Goal: Check status: Check status

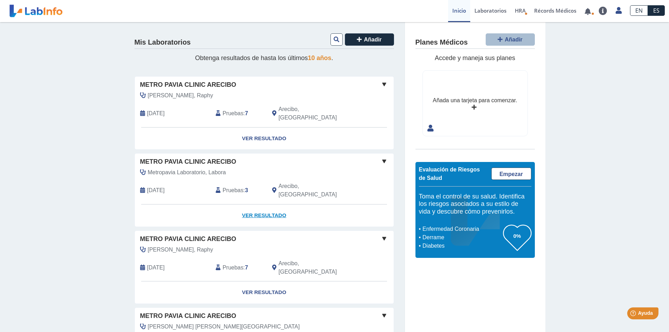
click at [269, 204] on link "Ver Resultado" at bounding box center [264, 215] width 259 height 22
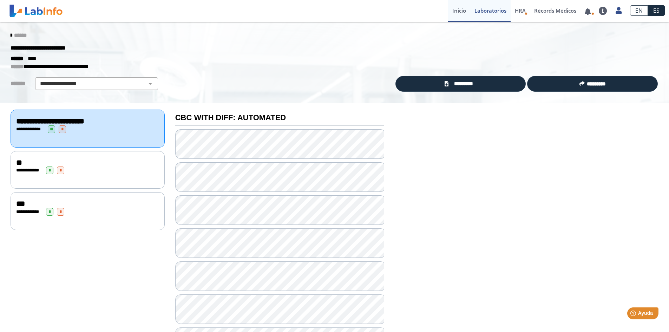
click at [463, 11] on link "Inicio" at bounding box center [459, 11] width 22 height 22
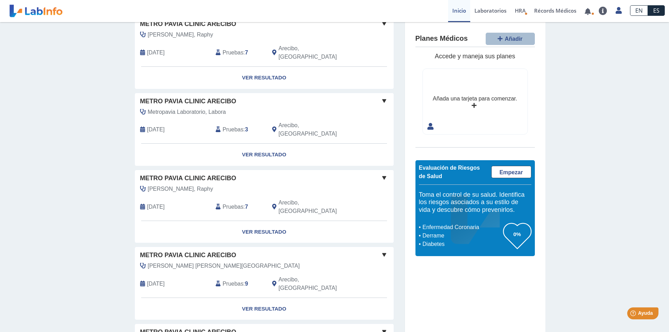
scroll to position [70, 0]
